Goal: Find specific page/section

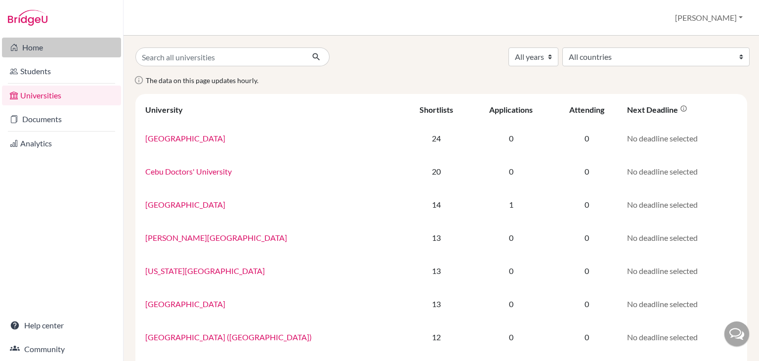
click at [42, 45] on link "Home" at bounding box center [61, 48] width 119 height 20
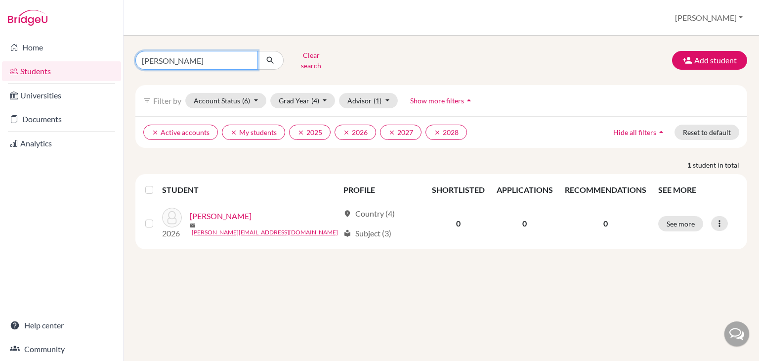
click at [249, 58] on input "Marcela muñoz" at bounding box center [196, 60] width 122 height 19
type input "leonardo"
click button "submit" at bounding box center [270, 60] width 26 height 19
